Goal: Information Seeking & Learning: Learn about a topic

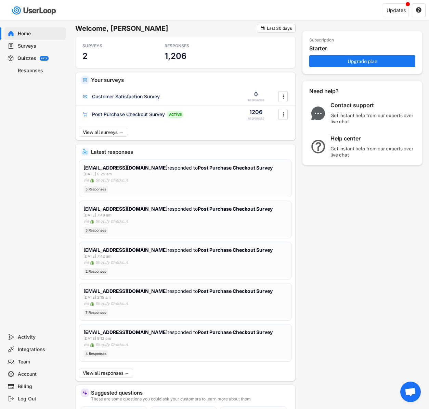
click at [138, 10] on div at bounding box center [111, 10] width 222 height 21
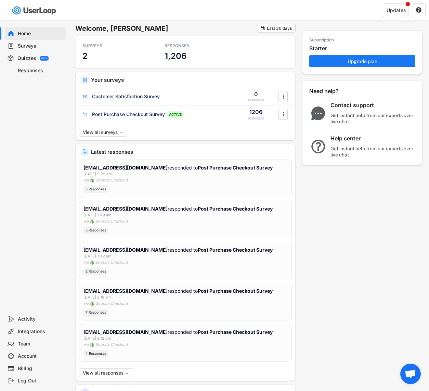
click at [33, 44] on div "Surveys" at bounding box center [40, 46] width 45 height 7
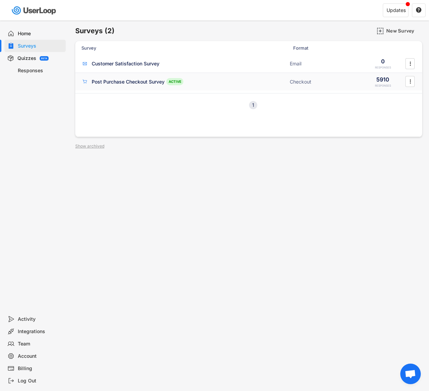
click at [106, 81] on div "Post Purchase Checkout Survey" at bounding box center [128, 81] width 73 height 7
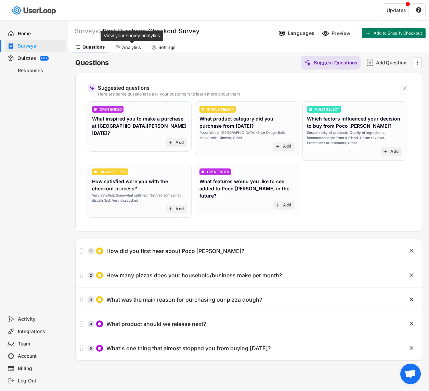
click at [132, 49] on div "Analytics" at bounding box center [131, 47] width 19 height 6
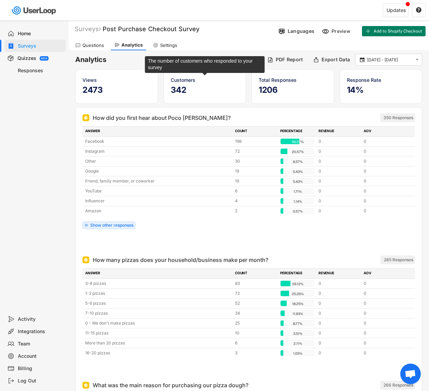
scroll to position [3, 0]
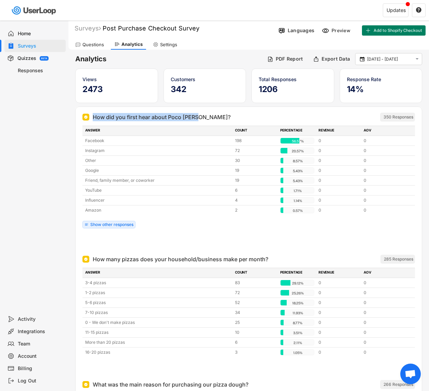
drag, startPoint x: 191, startPoint y: 116, endPoint x: 92, endPoint y: 116, distance: 98.6
click at [92, 116] on div "How did you first hear about Poco [PERSON_NAME]?" at bounding box center [210, 117] width 257 height 8
click at [149, 115] on div "How did you first hear about Poco [PERSON_NAME]?" at bounding box center [162, 117] width 138 height 8
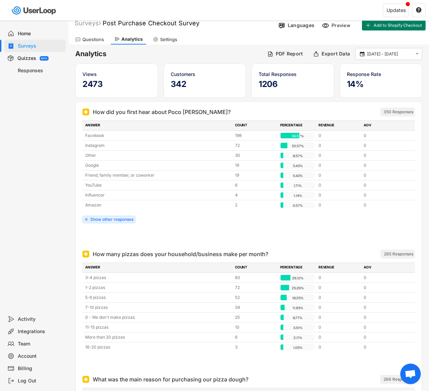
scroll to position [0, 0]
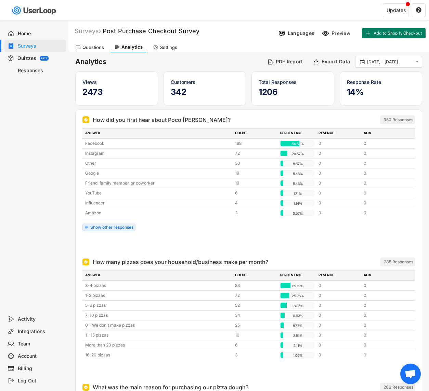
click at [200, 61] on h6 "Analytics" at bounding box center [168, 61] width 187 height 9
click at [199, 62] on h6 "Analytics" at bounding box center [168, 61] width 187 height 9
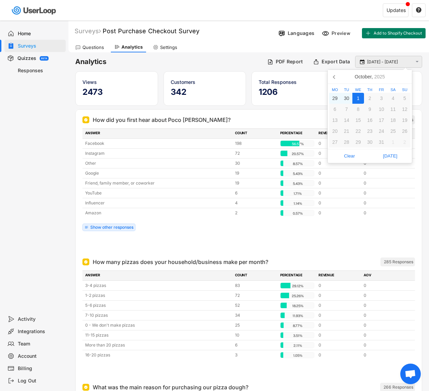
click at [380, 59] on input "[DATE] - [DATE]" at bounding box center [389, 62] width 45 height 7
click at [333, 74] on icon at bounding box center [334, 76] width 11 height 11
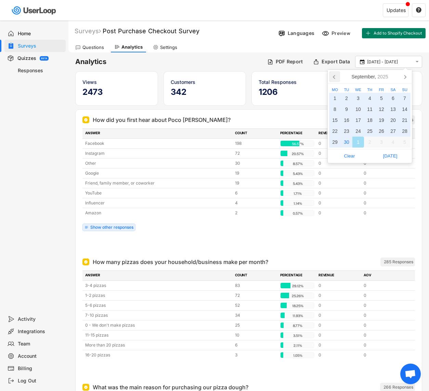
click at [333, 74] on icon at bounding box center [334, 76] width 11 height 11
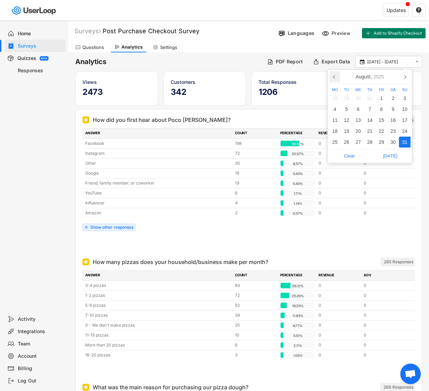
click at [333, 74] on icon at bounding box center [334, 76] width 11 height 11
click at [346, 95] on div "1" at bounding box center [347, 98] width 12 height 11
click at [407, 75] on icon at bounding box center [405, 76] width 11 height 11
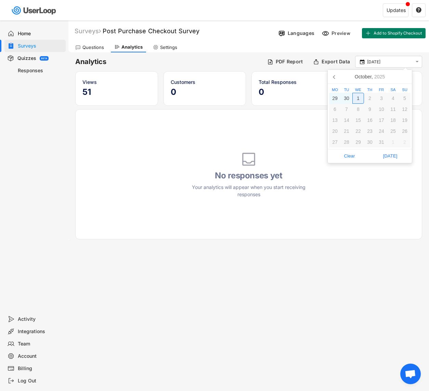
click at [356, 100] on div "1" at bounding box center [359, 98] width 12 height 11
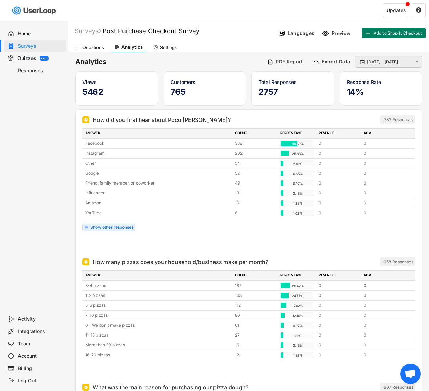
click at [387, 61] on input "[DATE] - [DATE]" at bounding box center [389, 62] width 45 height 7
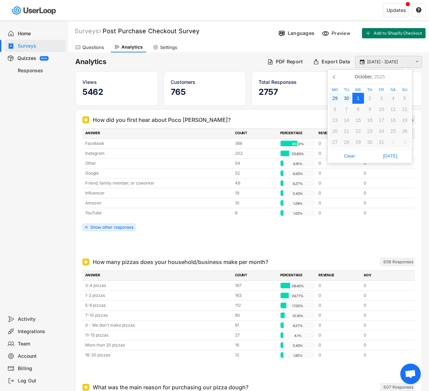
click at [387, 60] on input "[DATE] - [DATE]" at bounding box center [389, 62] width 45 height 7
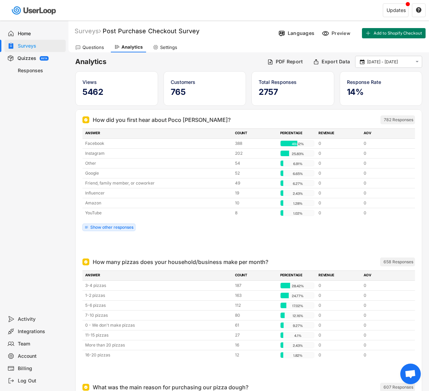
click at [219, 58] on h6 "Analytics" at bounding box center [168, 61] width 187 height 9
click at [195, 58] on h6 "Analytics" at bounding box center [168, 61] width 187 height 9
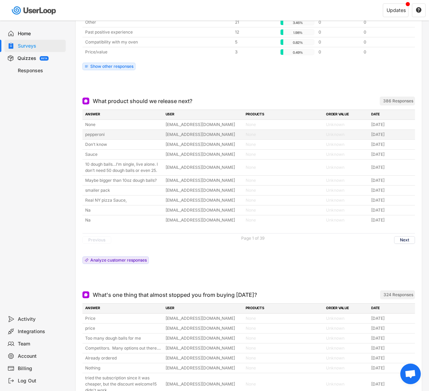
scroll to position [527, 0]
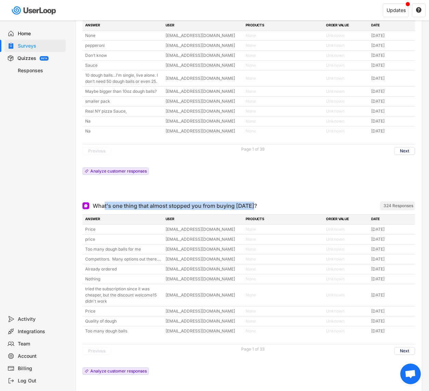
drag, startPoint x: 291, startPoint y: 205, endPoint x: 105, endPoint y: 206, distance: 185.9
click at [105, 206] on div "What's one thing that almost stopped you from buying [DATE]? ARCHIVED" at bounding box center [210, 206] width 257 height 8
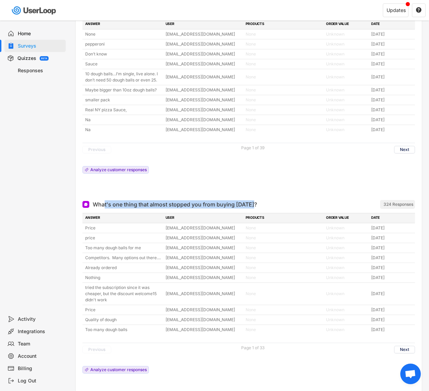
scroll to position [539, 0]
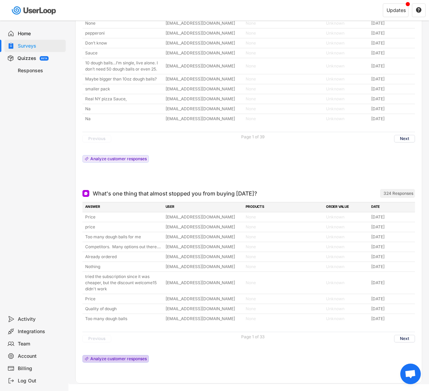
click at [117, 361] on div "Analyze customer responses" at bounding box center [118, 359] width 56 height 4
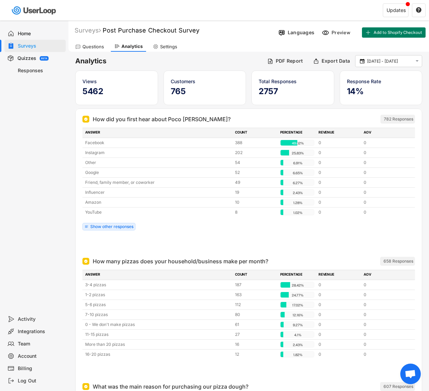
scroll to position [0, 0]
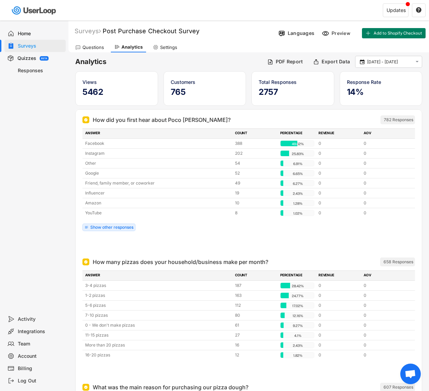
drag, startPoint x: 210, startPoint y: 117, endPoint x: 88, endPoint y: 120, distance: 121.5
click at [88, 120] on div "How did you first hear about Poco [PERSON_NAME]?" at bounding box center [210, 120] width 257 height 8
click at [214, 119] on div "How did you first hear about Poco [PERSON_NAME]?" at bounding box center [210, 120] width 257 height 8
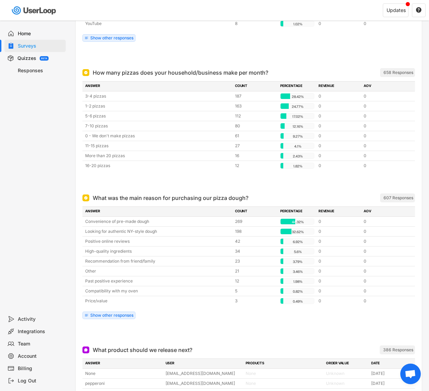
scroll to position [197, 0]
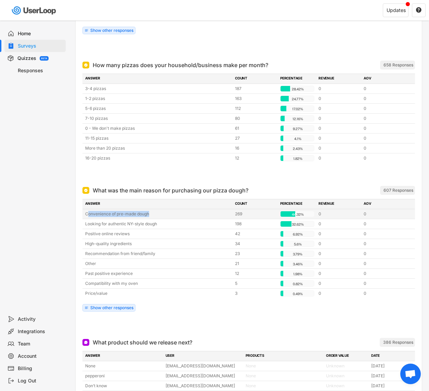
drag, startPoint x: 155, startPoint y: 213, endPoint x: 87, endPoint y: 213, distance: 68.1
click at [87, 213] on div "Convenience of pre-made dough" at bounding box center [158, 214] width 146 height 6
click at [140, 217] on div "Convenience of pre-made dough" at bounding box center [158, 214] width 146 height 6
drag, startPoint x: 147, startPoint y: 214, endPoint x: 79, endPoint y: 215, distance: 67.4
click at [79, 215] on div "What was the main reason for purchasing our pizza dough? ARCHIVED 607 Responses…" at bounding box center [249, 256] width 346 height 152
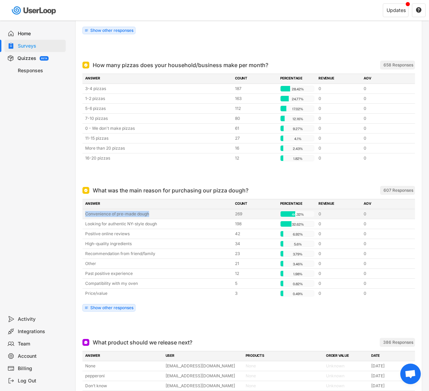
click at [94, 214] on div "Convenience of pre-made dough" at bounding box center [158, 214] width 146 height 6
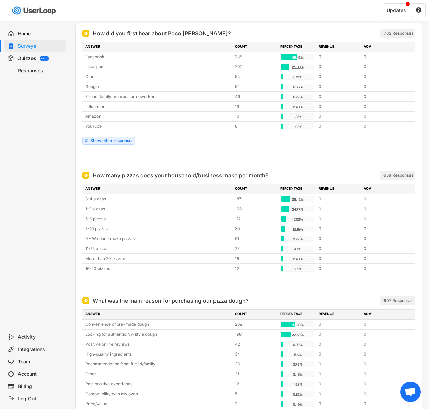
scroll to position [0, 0]
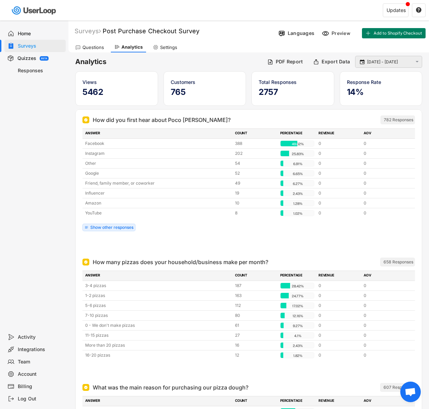
click at [382, 60] on input "[DATE] - [DATE]" at bounding box center [389, 62] width 45 height 7
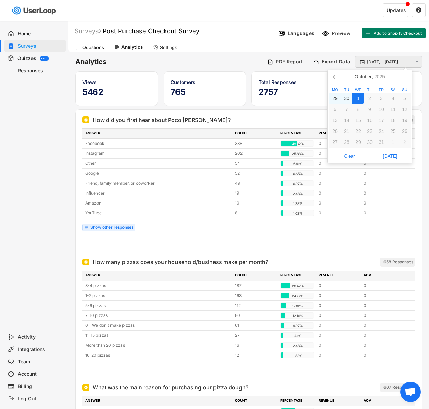
click at [382, 60] on input "[DATE] - [DATE]" at bounding box center [389, 62] width 45 height 7
drag, startPoint x: 219, startPoint y: 46, endPoint x: 240, endPoint y: 46, distance: 20.9
click at [219, 46] on div "Questions Analytics Settings" at bounding box center [248, 46] width 361 height 12
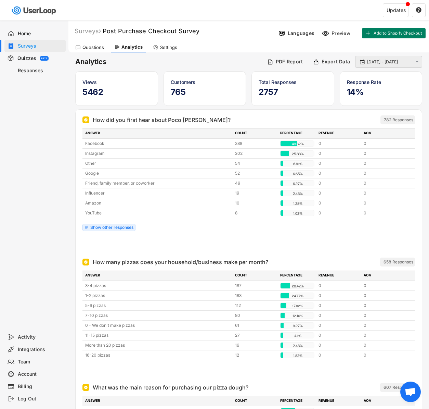
click at [378, 60] on input "[DATE] - [DATE]" at bounding box center [389, 62] width 45 height 7
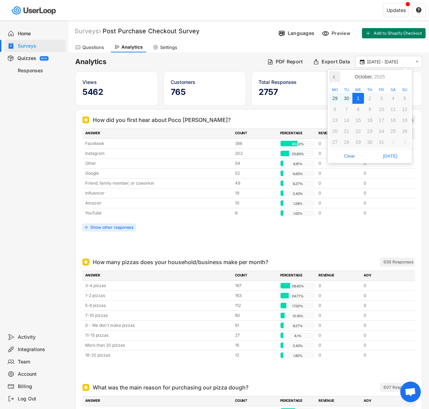
click at [333, 77] on icon at bounding box center [334, 76] width 11 height 11
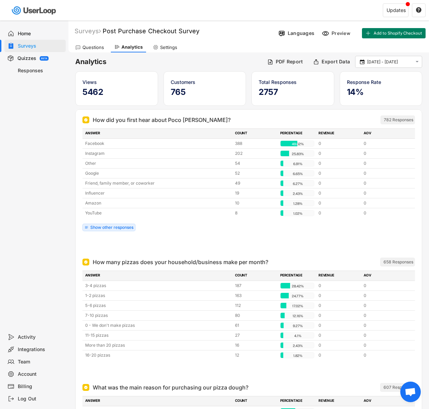
click at [211, 60] on h6 "Analytics" at bounding box center [168, 61] width 187 height 9
click at [384, 61] on input "[DATE] - [DATE]" at bounding box center [389, 62] width 45 height 7
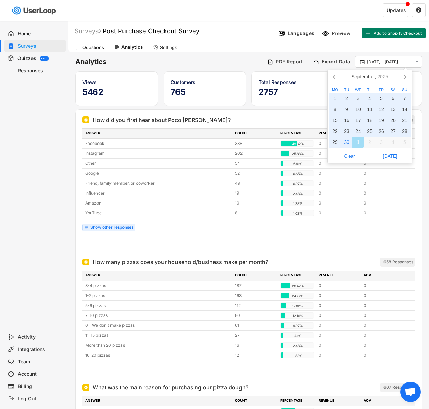
click at [269, 41] on div "Questions Analytics Settings" at bounding box center [248, 46] width 361 height 12
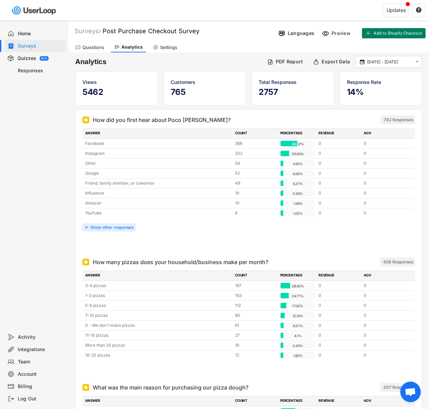
click at [368, 65] on div " [DATE] - [DATE] " at bounding box center [388, 62] width 67 height 12
click at [373, 61] on input "[DATE] - [DATE]" at bounding box center [389, 62] width 45 height 7
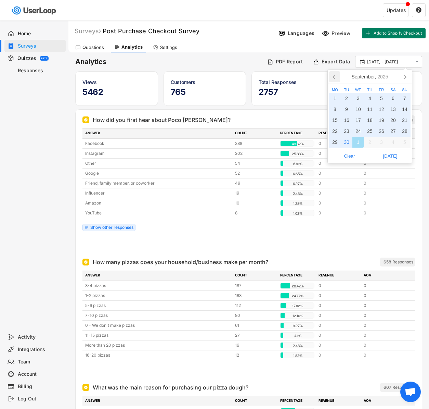
click at [334, 77] on icon at bounding box center [334, 76] width 2 height 3
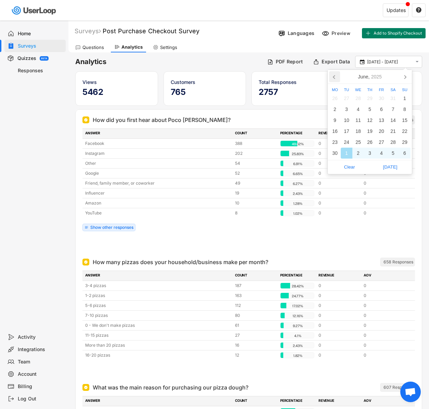
click at [334, 77] on icon at bounding box center [334, 76] width 2 height 3
click at [402, 76] on icon at bounding box center [405, 76] width 11 height 11
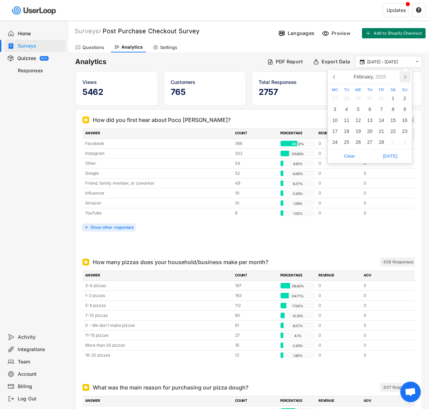
click at [402, 76] on icon at bounding box center [405, 76] width 11 height 11
click at [350, 96] on div "1" at bounding box center [347, 98] width 12 height 11
click at [407, 76] on icon at bounding box center [405, 76] width 11 height 11
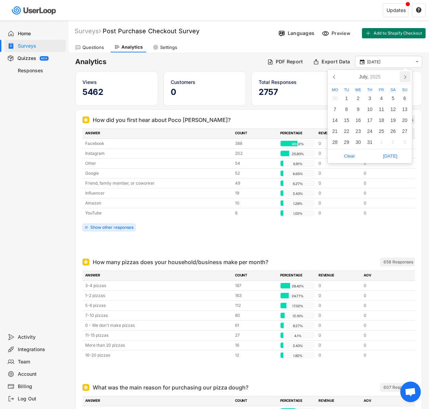
click at [407, 76] on icon at bounding box center [405, 76] width 11 height 11
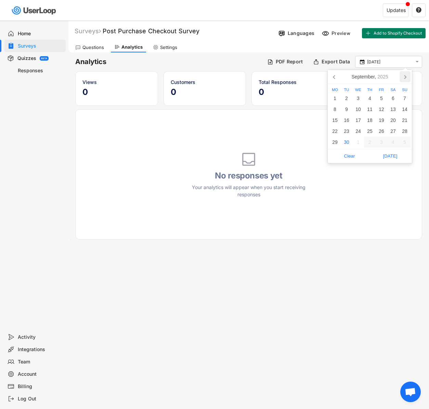
click at [407, 76] on icon at bounding box center [405, 76] width 11 height 11
click at [336, 75] on icon at bounding box center [334, 76] width 11 height 11
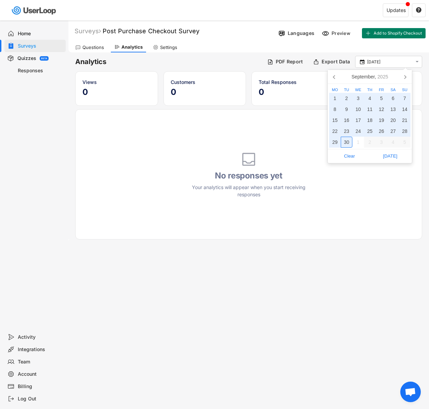
click at [350, 141] on div "30" at bounding box center [347, 142] width 12 height 11
type input "[DATE] - [DATE]"
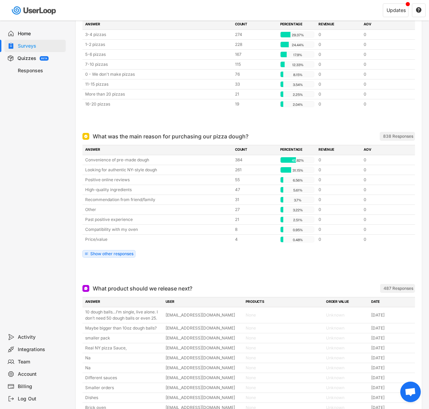
scroll to position [679, 0]
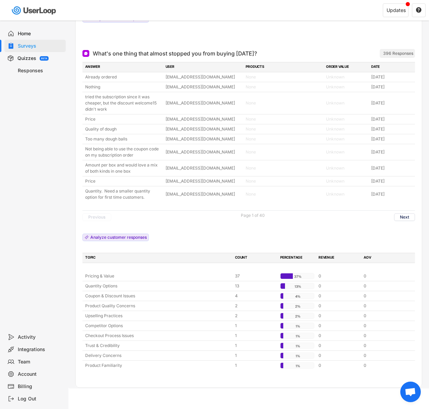
click at [219, 235] on div "ANSWER USER PRODUCTS ORDER VALUE DATE Already ordered [EMAIL_ADDRESS][DOMAIN_NA…" at bounding box center [248, 216] width 333 height 308
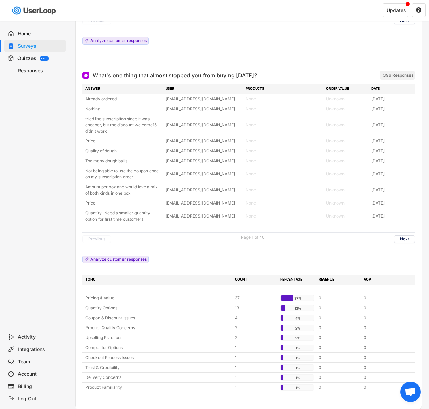
scroll to position [622, 0]
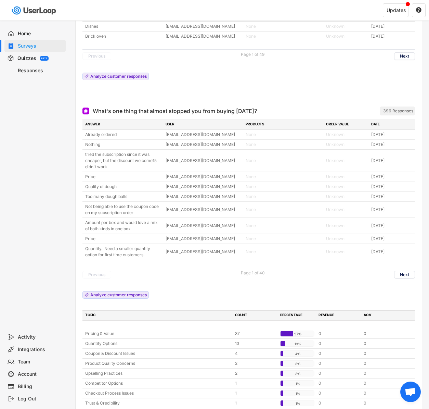
click at [199, 110] on div "What's one thing that almost stopped you from buying [DATE]?" at bounding box center [175, 111] width 164 height 8
click at [200, 99] on div at bounding box center [248, 94] width 333 height 14
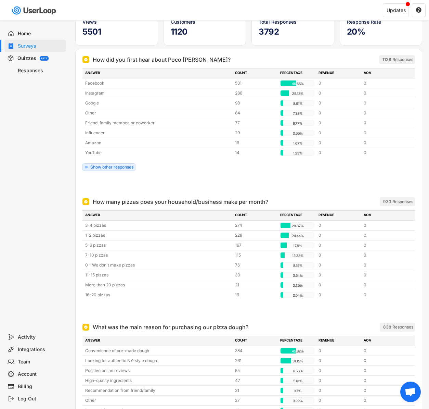
scroll to position [0, 0]
